Goal: Information Seeking & Learning: Learn about a topic

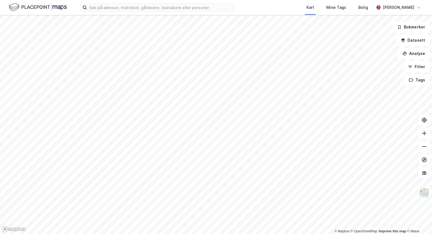
click at [214, 234] on html "Kart Mine Tags Bolig [PERSON_NAME] © Mapbox © OpenStreetMap Improve this map © …" at bounding box center [216, 117] width 432 height 234
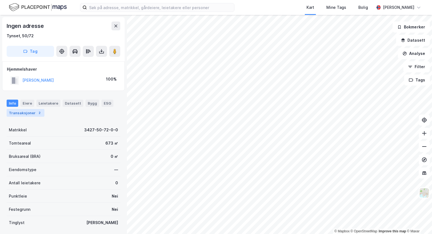
click at [27, 113] on div "Transaksjoner 2" at bounding box center [26, 113] width 38 height 8
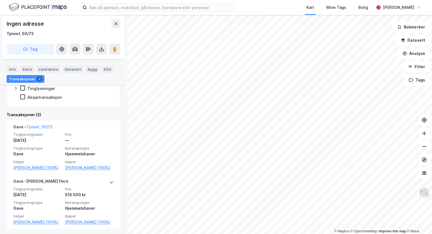
scroll to position [108, 0]
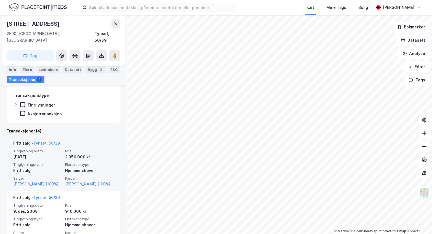
scroll to position [85, 0]
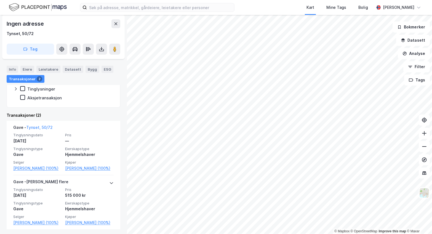
scroll to position [108, 0]
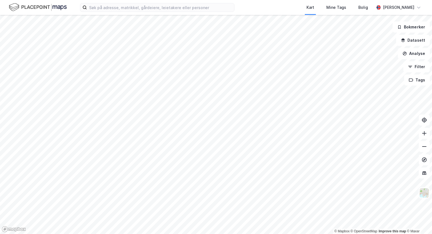
click at [170, 234] on html "Kart Mine Tags Bolig [PERSON_NAME] © Mapbox © OpenStreetMap Improve this map © …" at bounding box center [216, 117] width 432 height 234
click at [198, 234] on html "Kart Mine Tags Bolig [PERSON_NAME] © Mapbox © OpenStreetMap Improve this map © …" at bounding box center [216, 117] width 432 height 234
click at [276, 234] on html "Kart Mine Tags Bolig [PERSON_NAME] © Mapbox © OpenStreetMap Improve this map © …" at bounding box center [216, 117] width 432 height 234
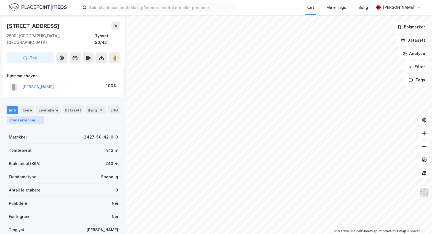
click at [19, 116] on div "Transaksjoner 3" at bounding box center [26, 120] width 38 height 8
